Goal: Find contact information: Find contact information

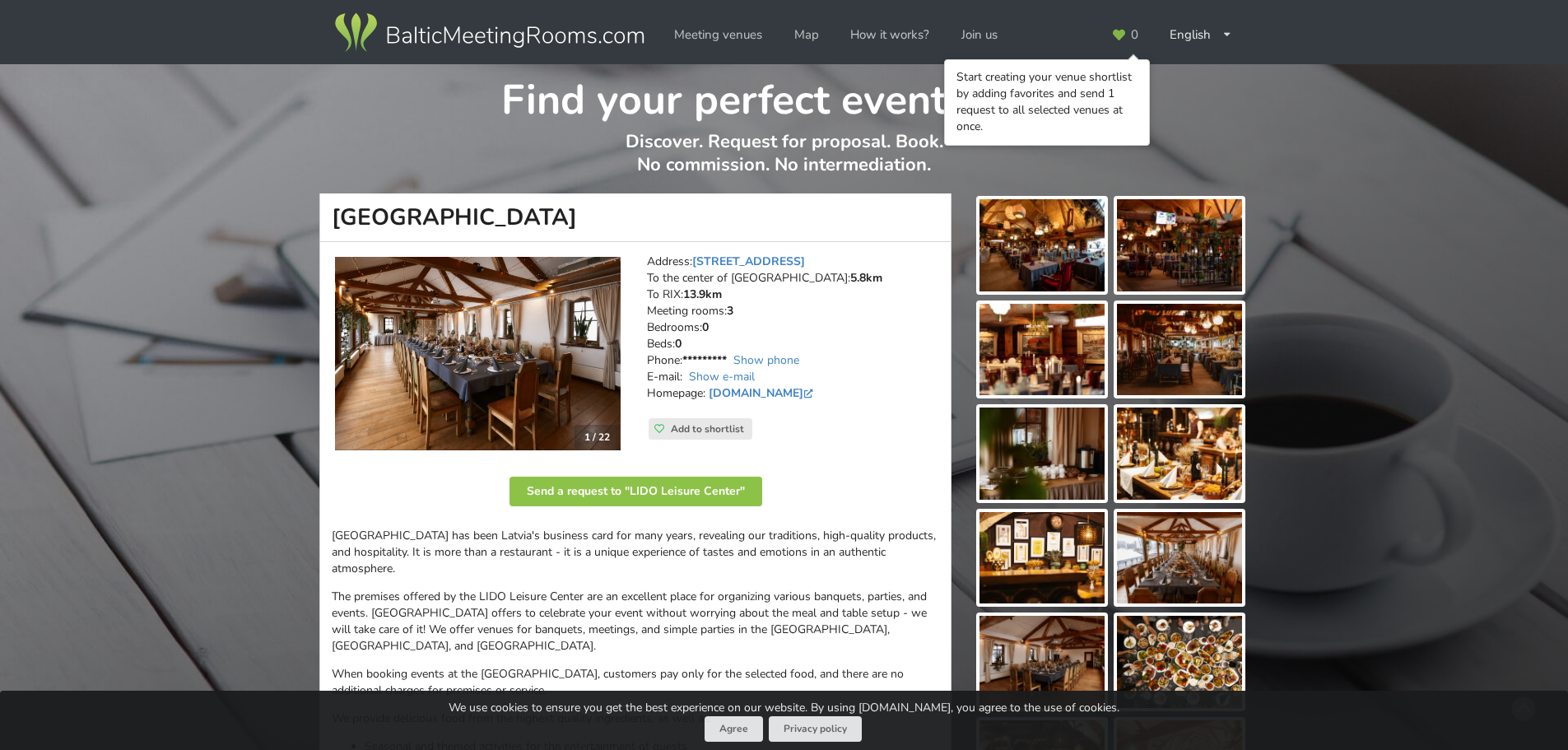
click at [1065, 232] on img at bounding box center [1041, 245] width 125 height 92
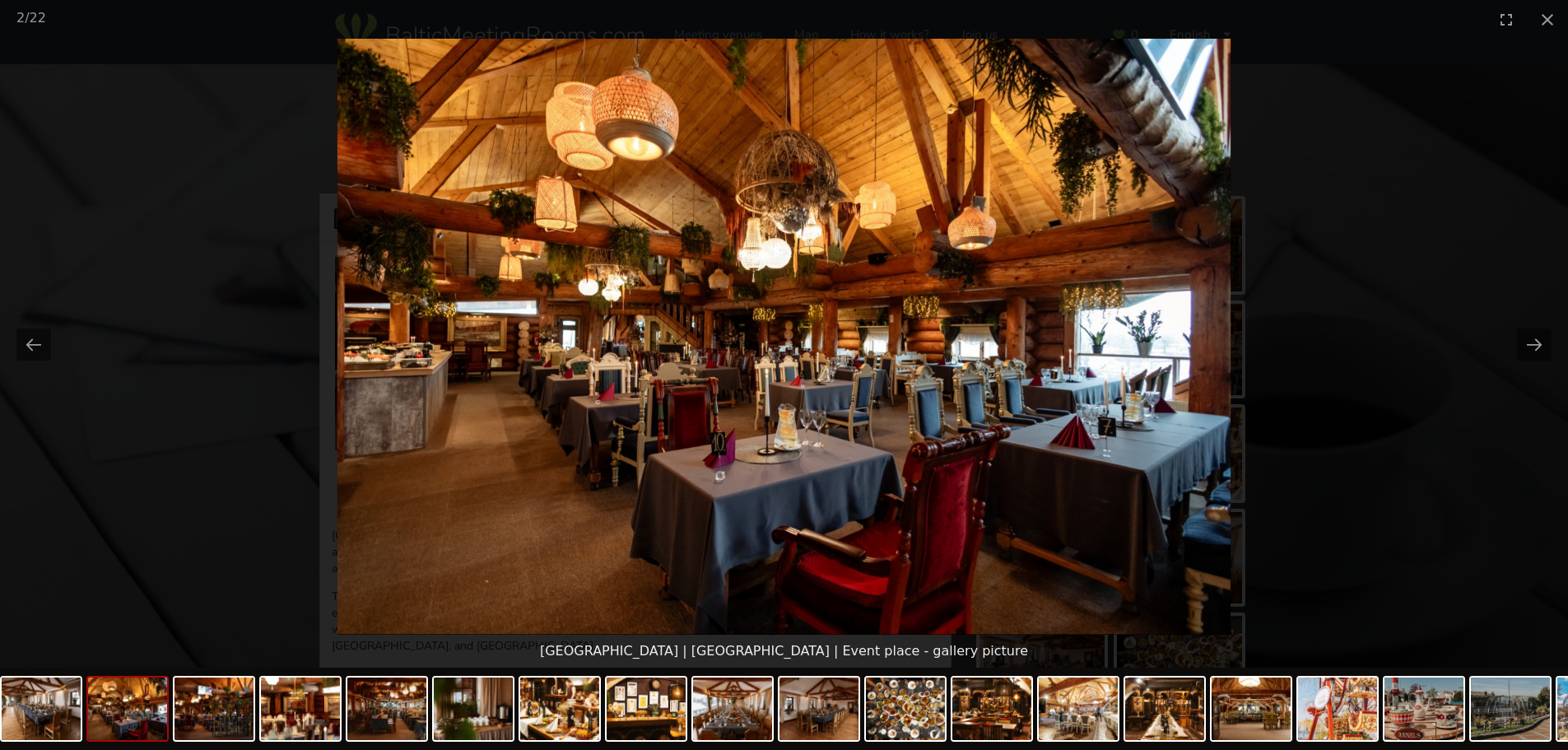
click at [1496, 348] on picture at bounding box center [784, 336] width 1568 height 596
click at [1504, 350] on picture at bounding box center [784, 336] width 1568 height 596
click at [1532, 347] on button "Next slide" at bounding box center [1534, 344] width 35 height 32
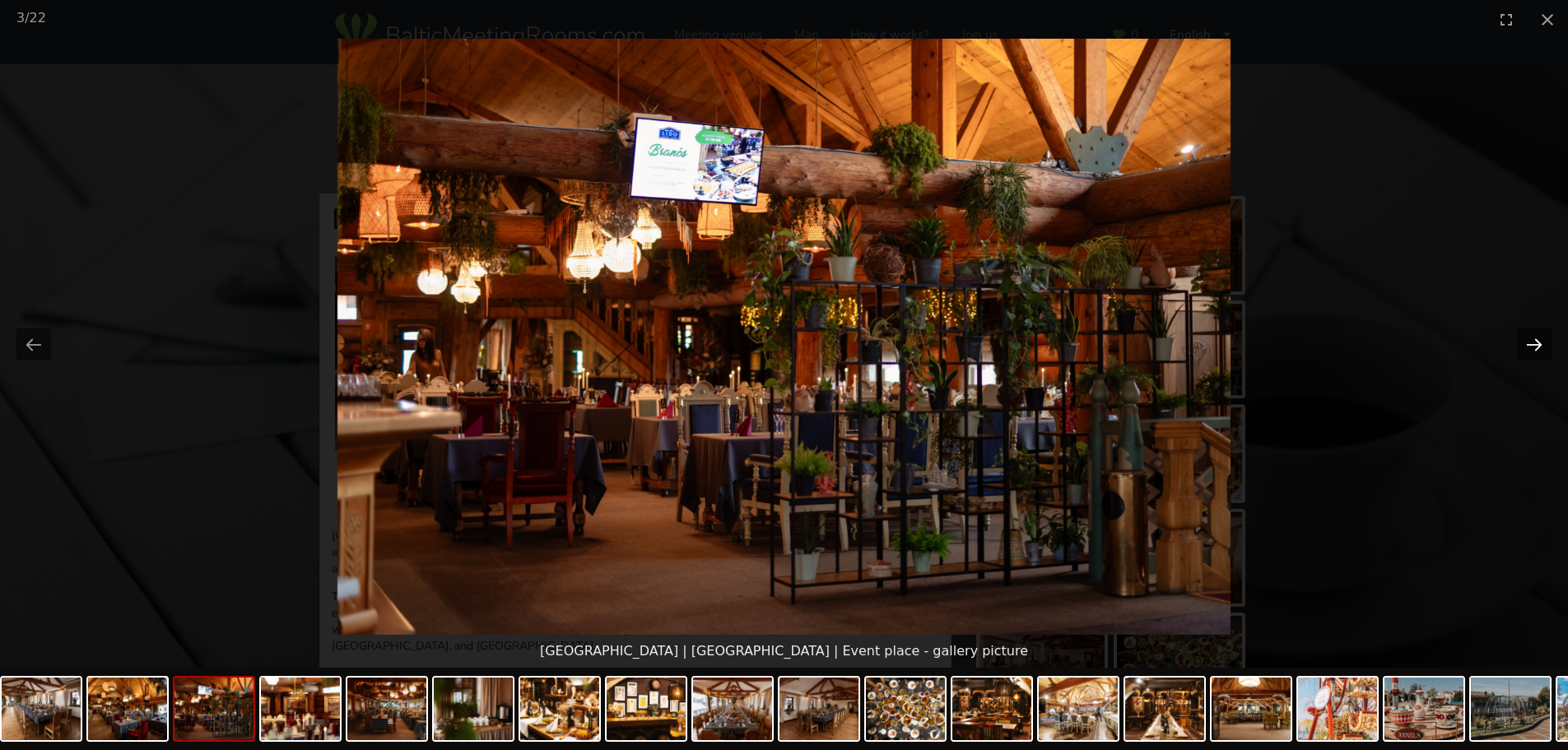
click at [1532, 347] on button "Next slide" at bounding box center [1534, 344] width 35 height 32
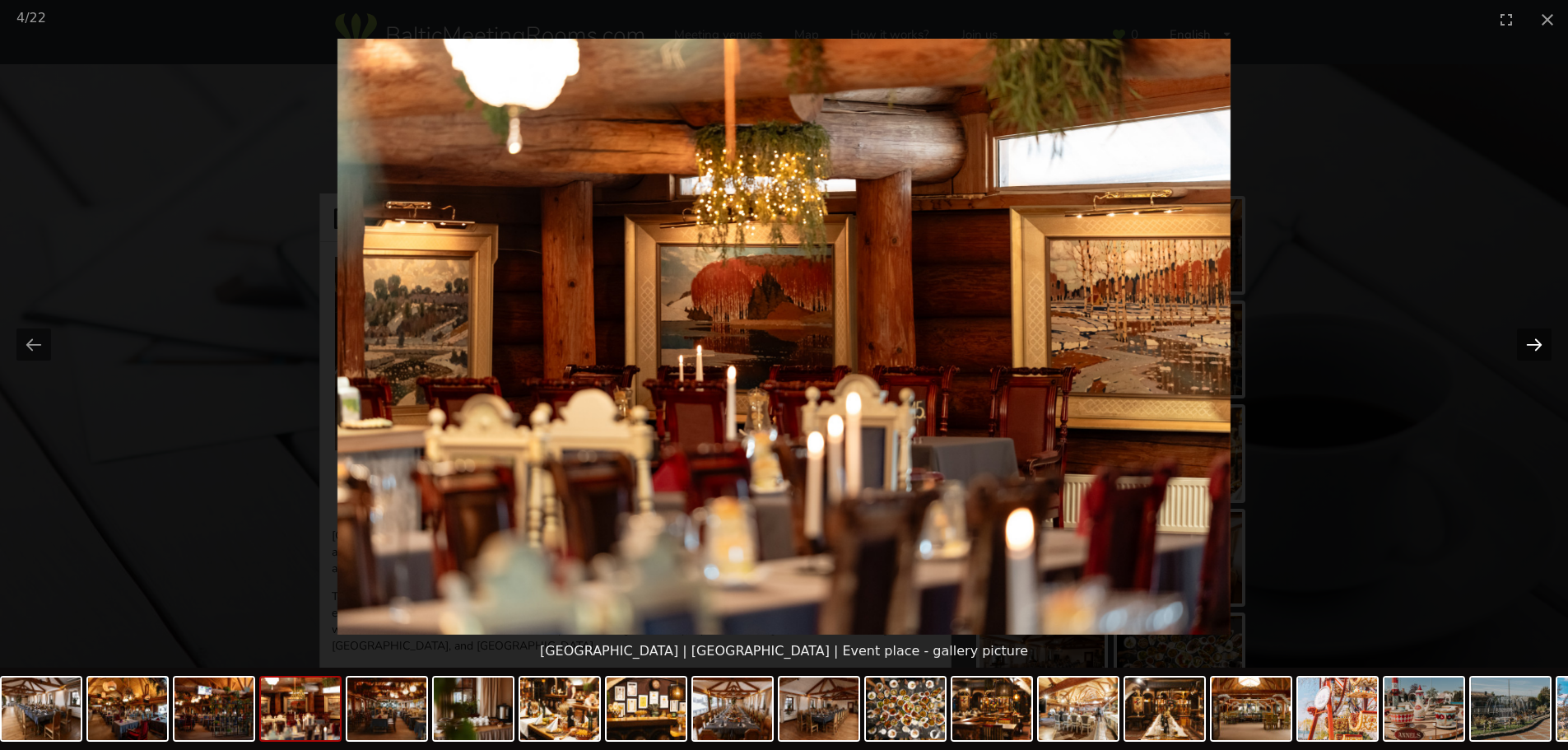
click at [1532, 347] on button "Next slide" at bounding box center [1534, 344] width 35 height 32
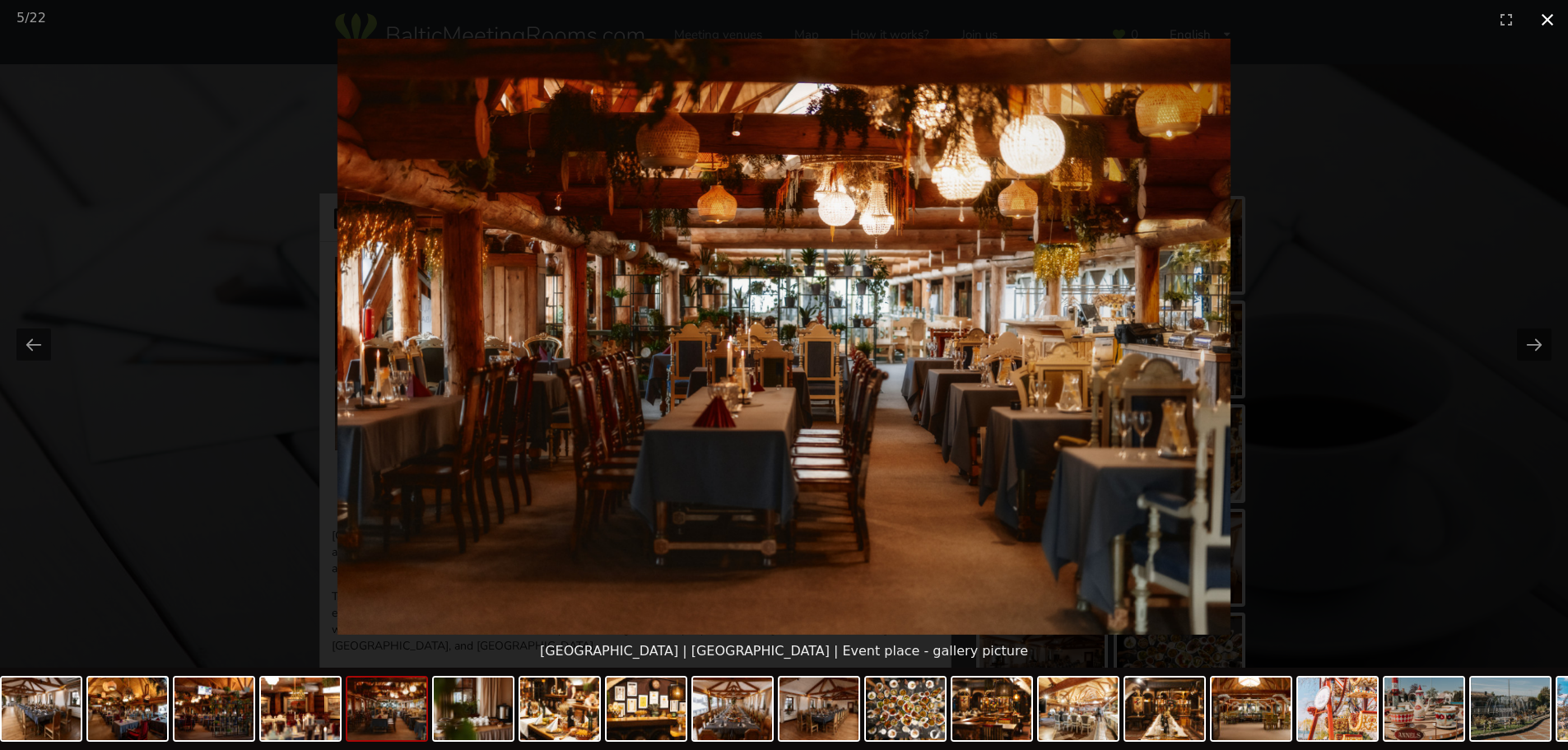
click at [1543, 23] on button "Close gallery" at bounding box center [1547, 19] width 41 height 39
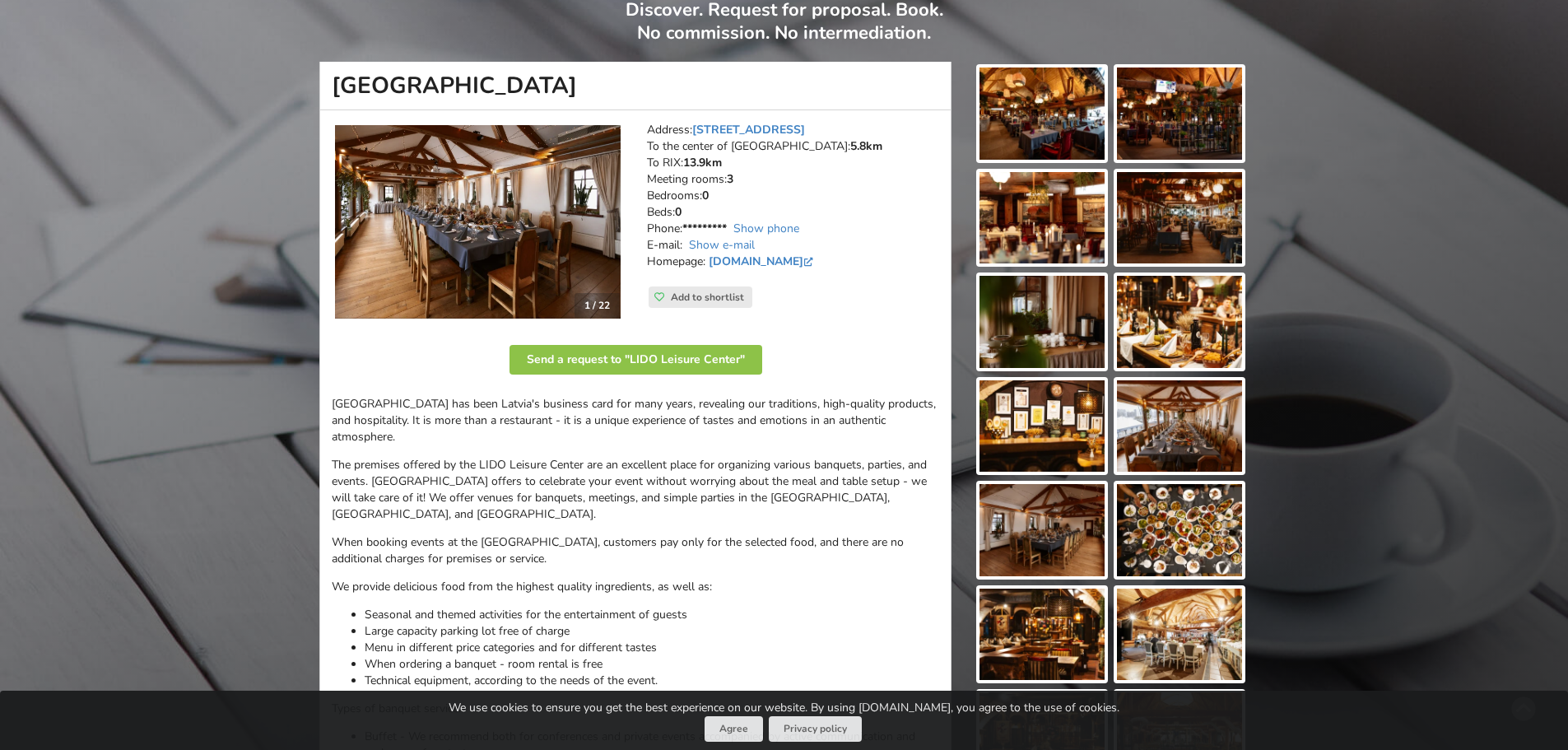
scroll to position [165, 0]
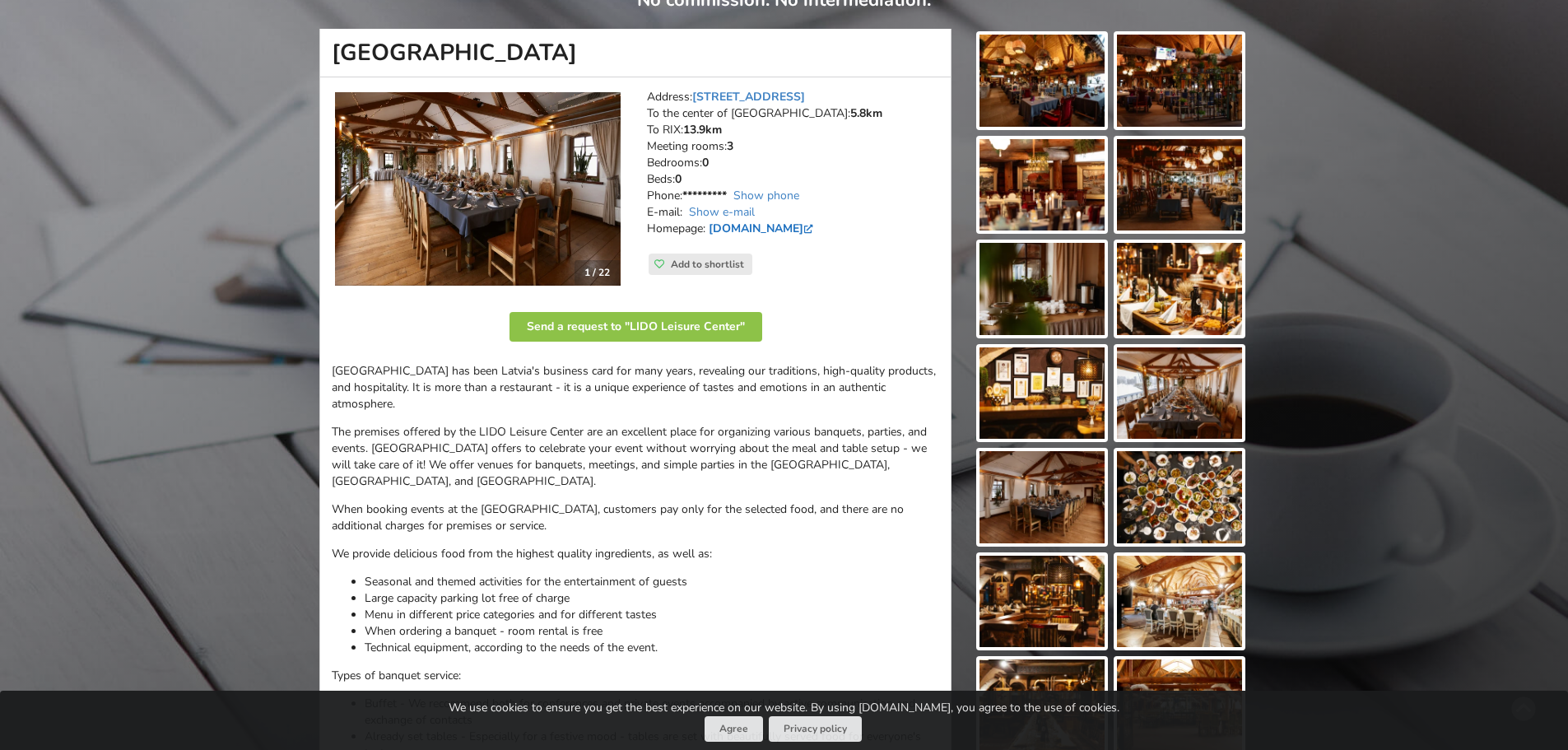
click at [756, 232] on link "[DOMAIN_NAME]" at bounding box center [762, 228] width 108 height 16
